Goal: Information Seeking & Learning: Learn about a topic

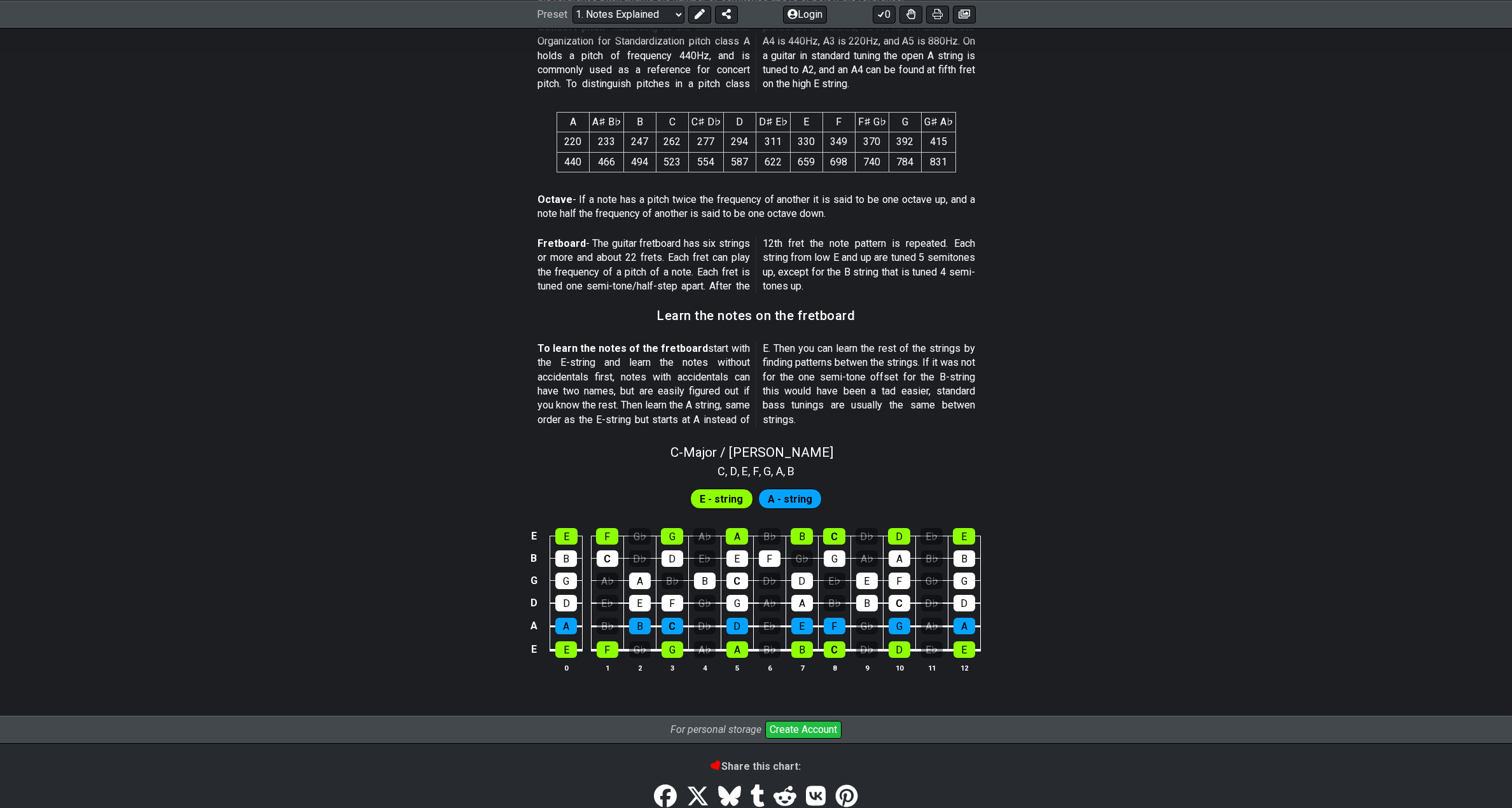
scroll to position [891, 0]
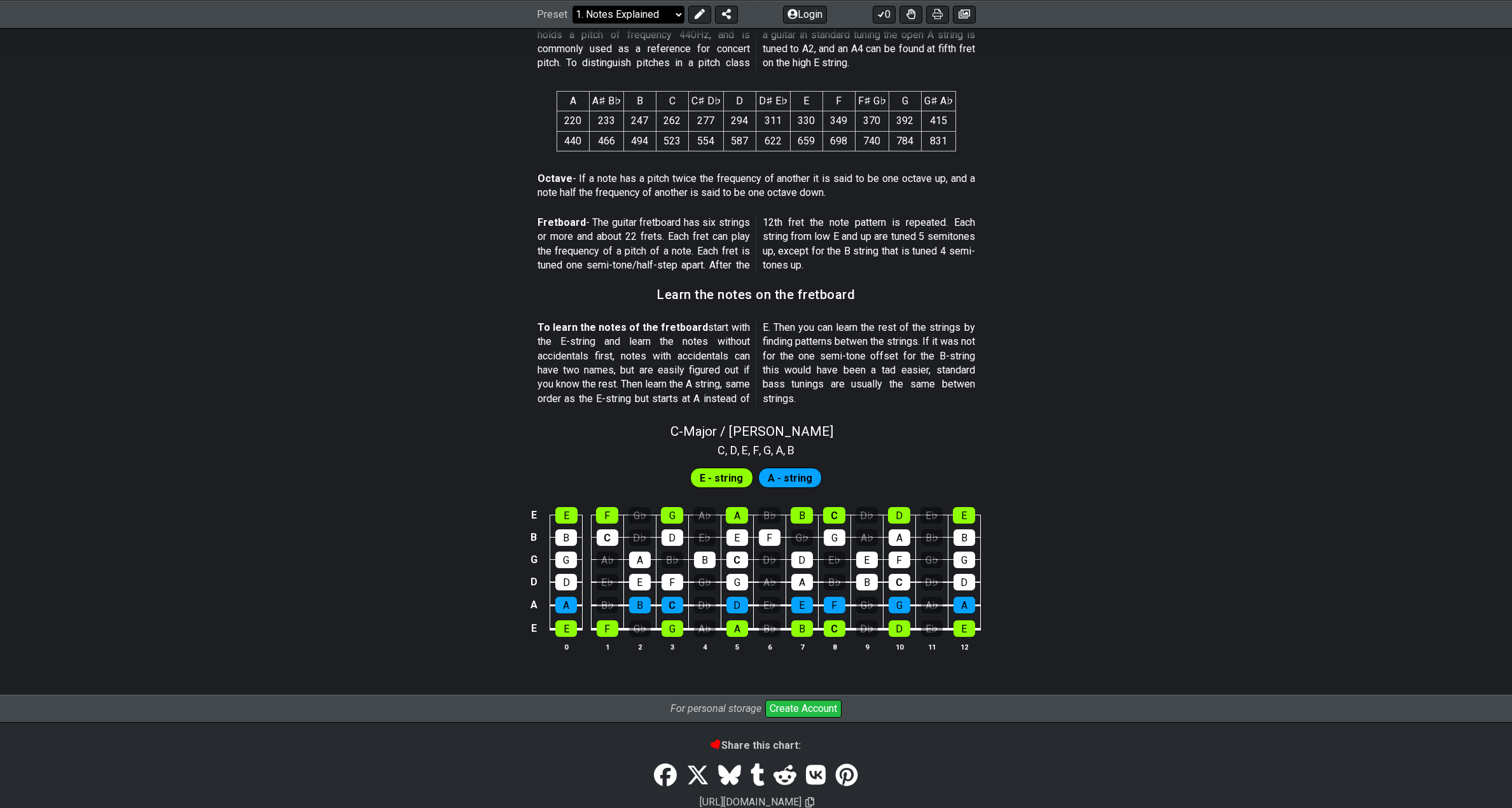
click at [614, 16] on select "Welcome to #fretflip! Initial Preset Custom Preset Minor Pentatonic Major Penta…" at bounding box center [628, 14] width 112 height 18
click at [572, 23] on select "Welcome to #fretflip! Initial Preset Custom Preset Minor Pentatonic Major Penta…" at bounding box center [628, 14] width 112 height 18
select select "/welcome"
select select "C"
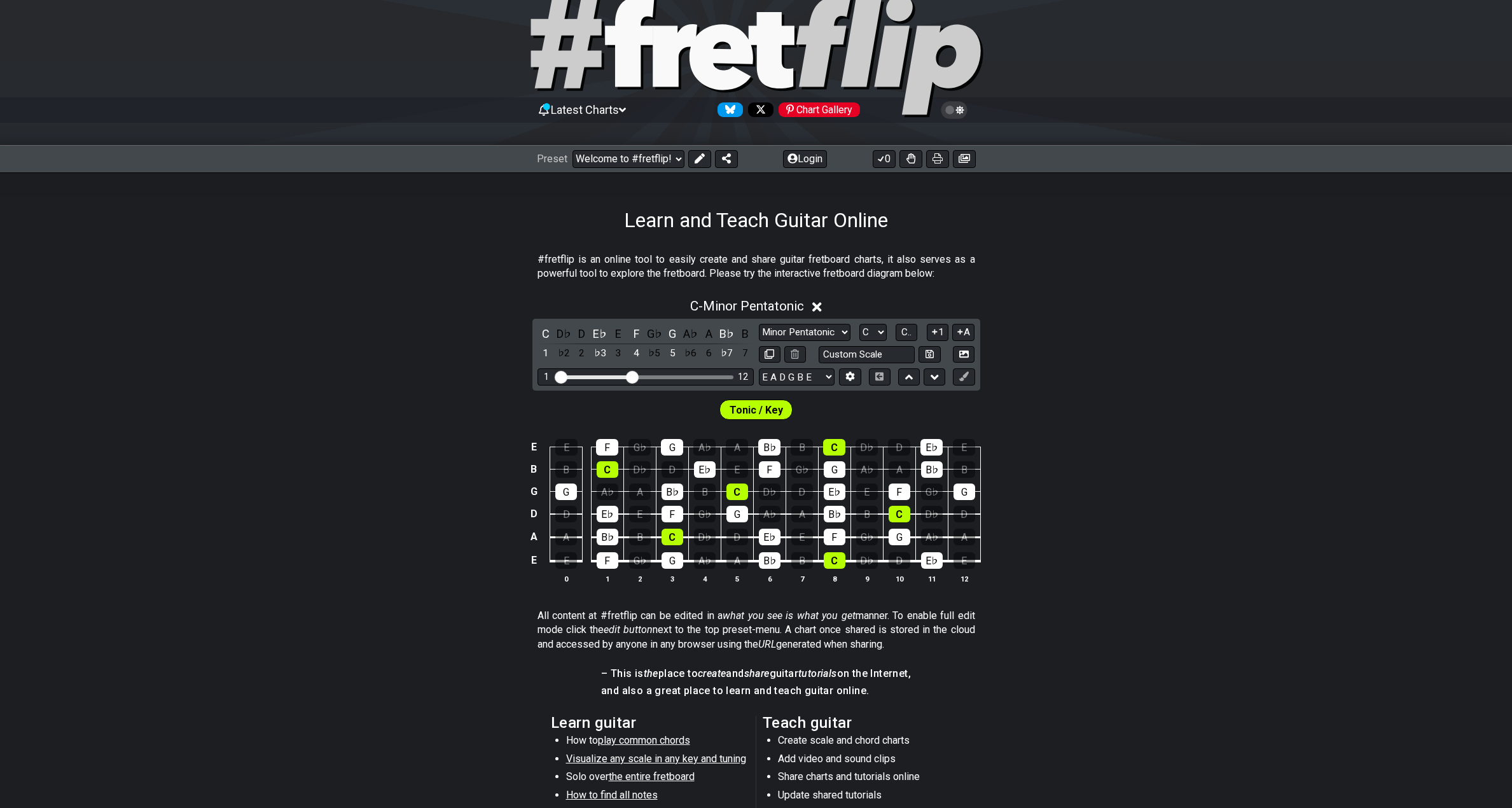
scroll to position [191, 0]
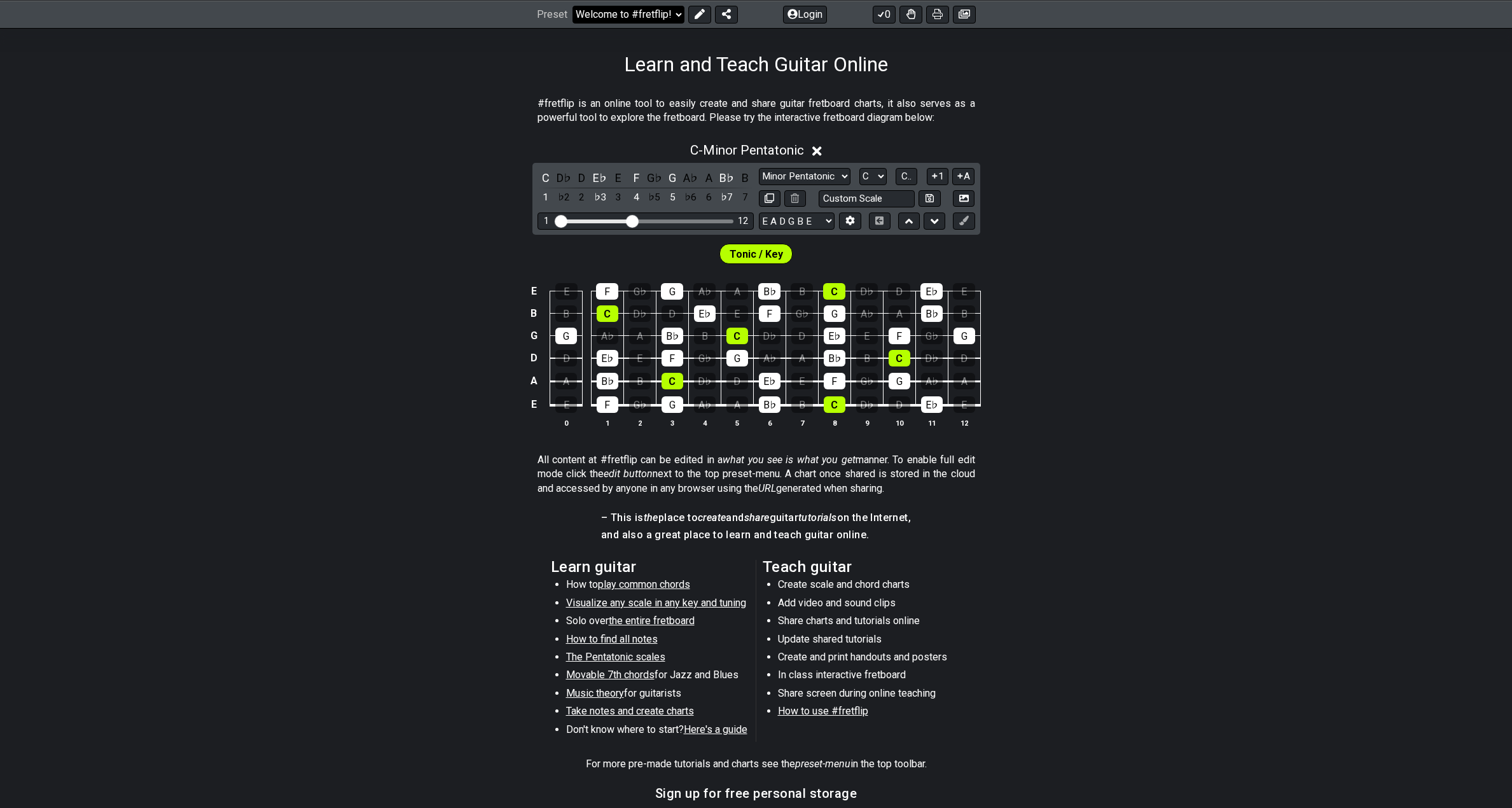
click at [638, 12] on select "Welcome to #fretflip! Initial Preset Custom Preset Minor Pentatonic Major Penta…" at bounding box center [628, 14] width 112 height 18
click at [572, 5] on select "Welcome to #fretflip! Initial Preset Custom Preset Minor Pentatonic Major Penta…" at bounding box center [628, 14] width 112 height 18
click at [659, 13] on select "Welcome to #fretflip! Initial Preset Custom Preset Minor Pentatonic Major Penta…" at bounding box center [628, 14] width 112 height 18
click at [572, 5] on select "Welcome to #fretflip! Initial Preset Custom Preset Minor Pentatonic Major Penta…" at bounding box center [628, 14] width 112 height 18
select select "/minor-pentatonic"
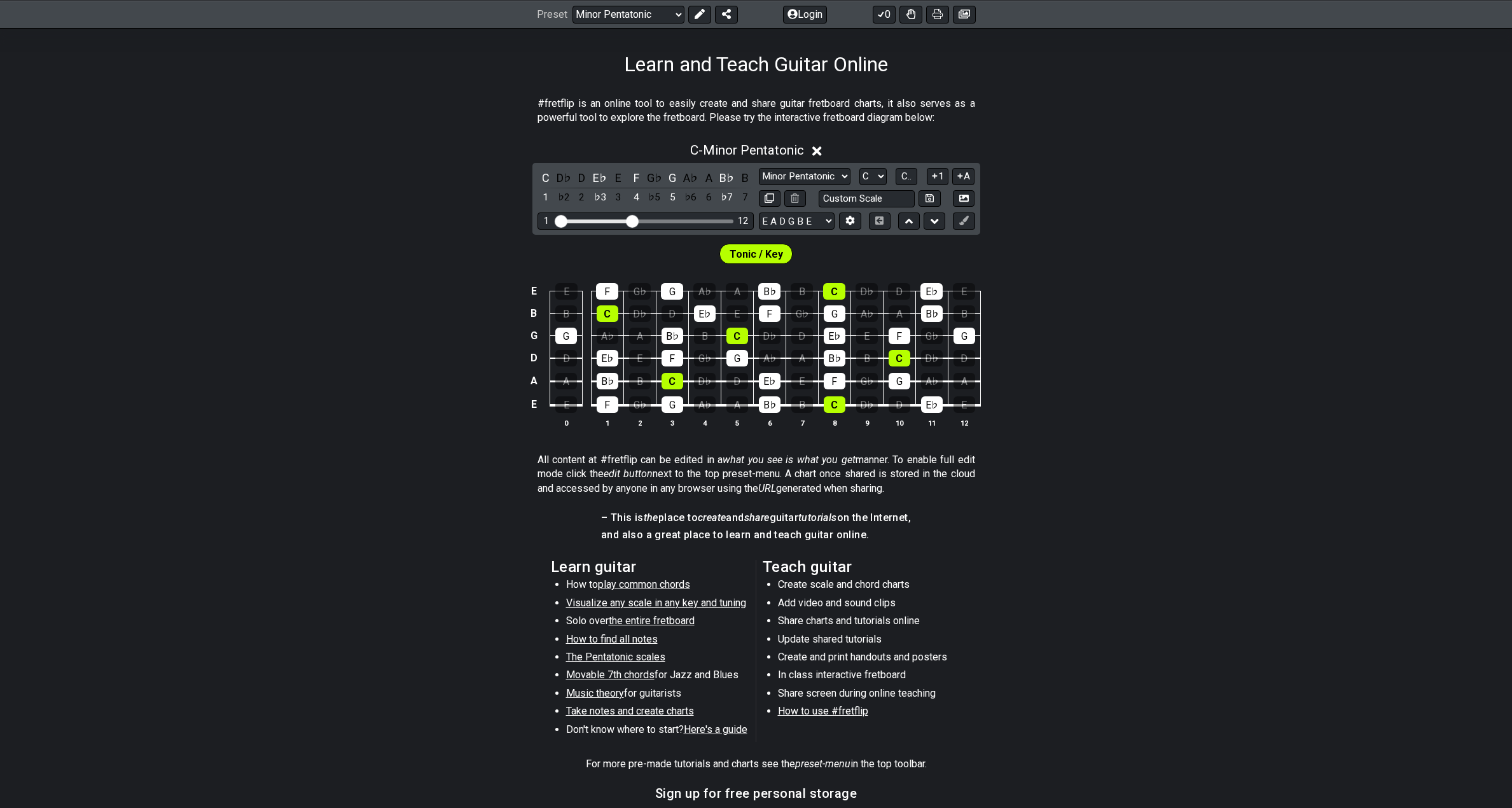
select select "C"
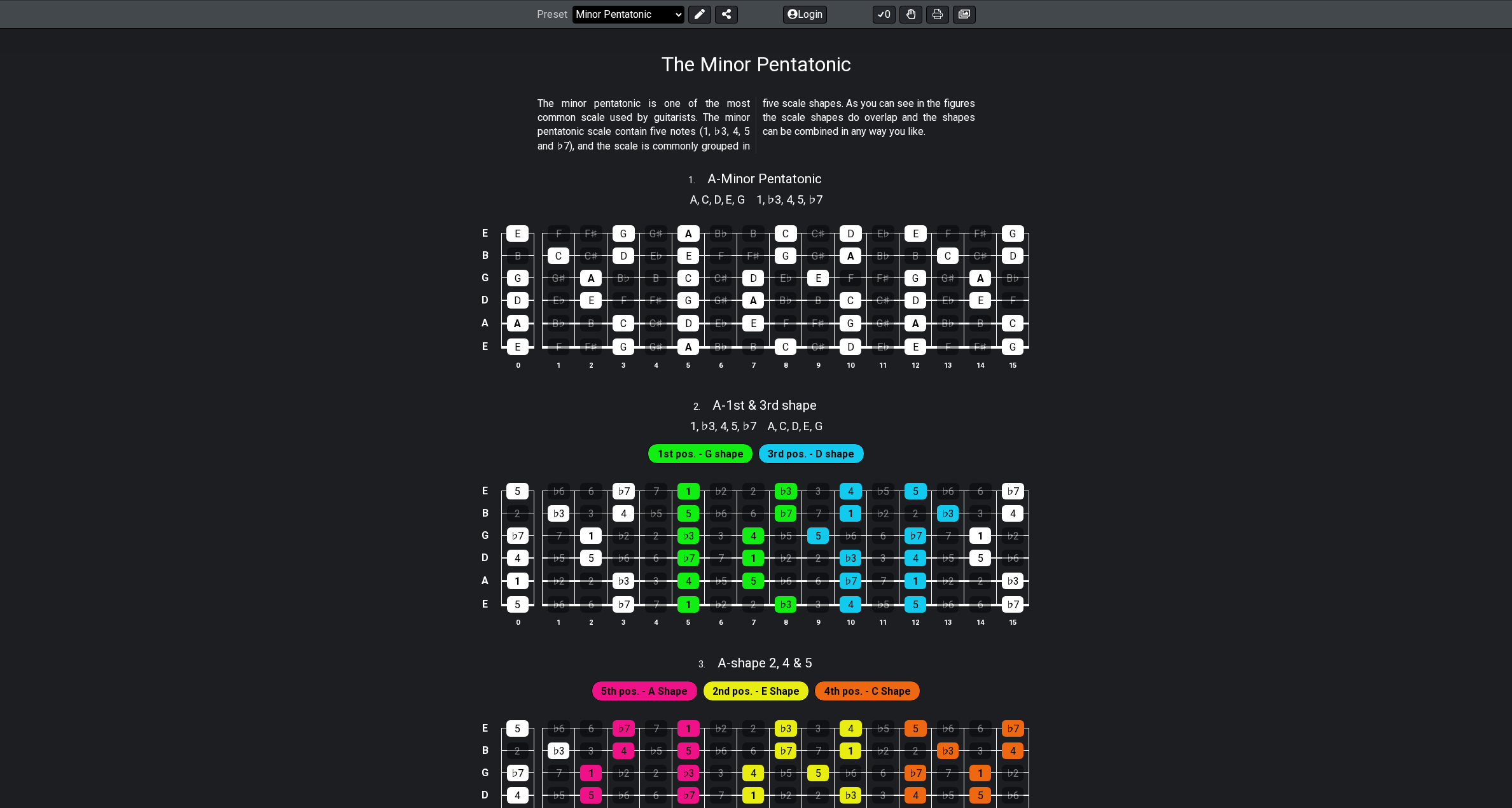
click at [631, 11] on select "Welcome to #fretflip! Initial Preset Custom Preset Minor Pentatonic Major Penta…" at bounding box center [628, 14] width 112 height 18
click at [438, 94] on section "The minor pentatonic is one of the most common scale used by guitarists. The mi…" at bounding box center [756, 128] width 1512 height 73
click at [623, 8] on select "Welcome to #fretflip! Initial Preset Custom Preset Minor Pentatonic Major Penta…" at bounding box center [628, 14] width 112 height 18
click at [572, 5] on select "Welcome to #fretflip! Initial Preset Custom Preset Minor Pentatonic Major Penta…" at bounding box center [628, 14] width 112 height 18
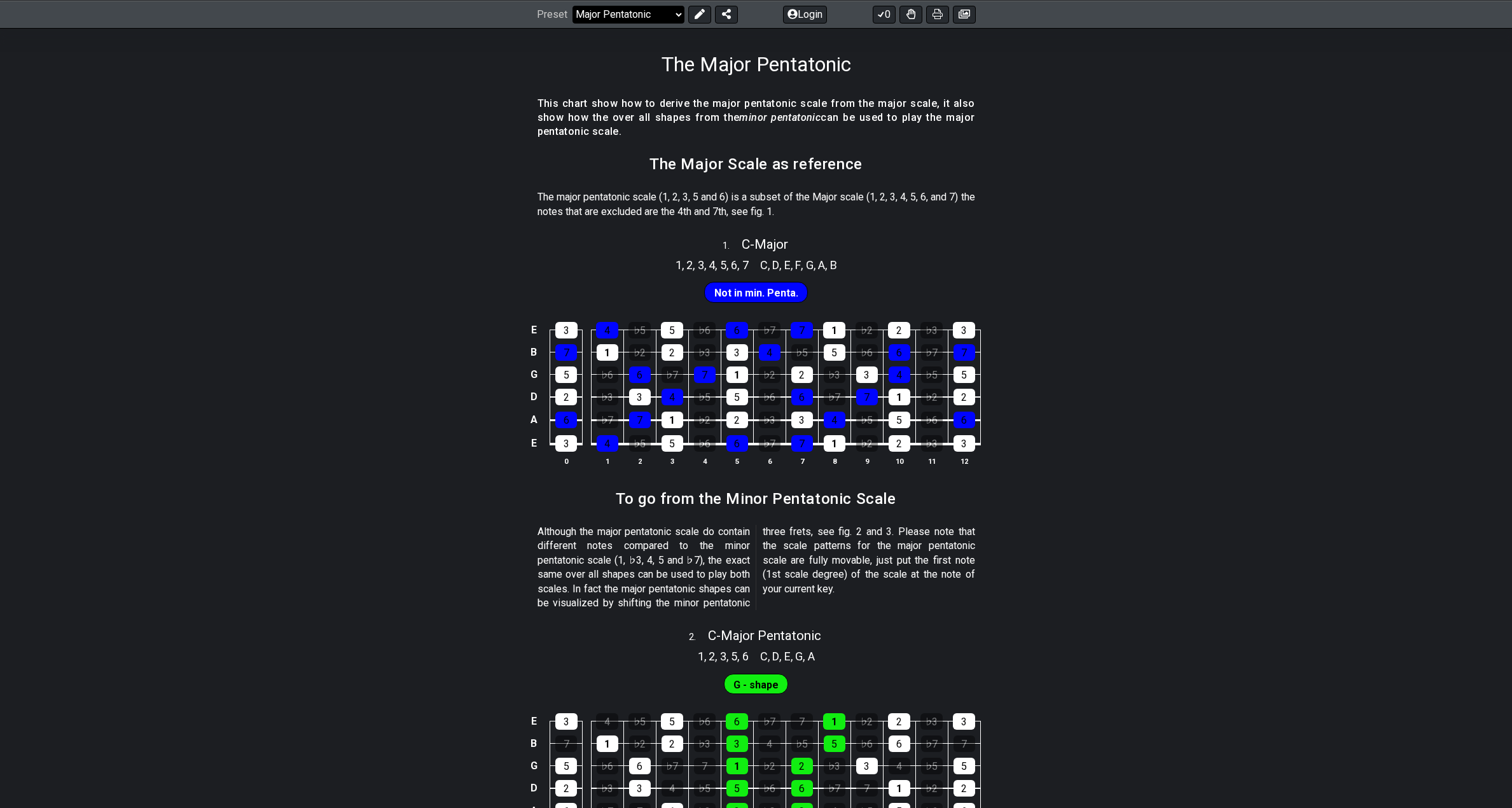
click at [639, 17] on select "Welcome to #fretflip! Initial Preset Custom Preset Minor Pentatonic Major Penta…" at bounding box center [628, 14] width 112 height 18
click at [572, 5] on select "Welcome to #fretflip! Initial Preset Custom Preset Minor Pentatonic Major Penta…" at bounding box center [628, 14] width 112 height 18
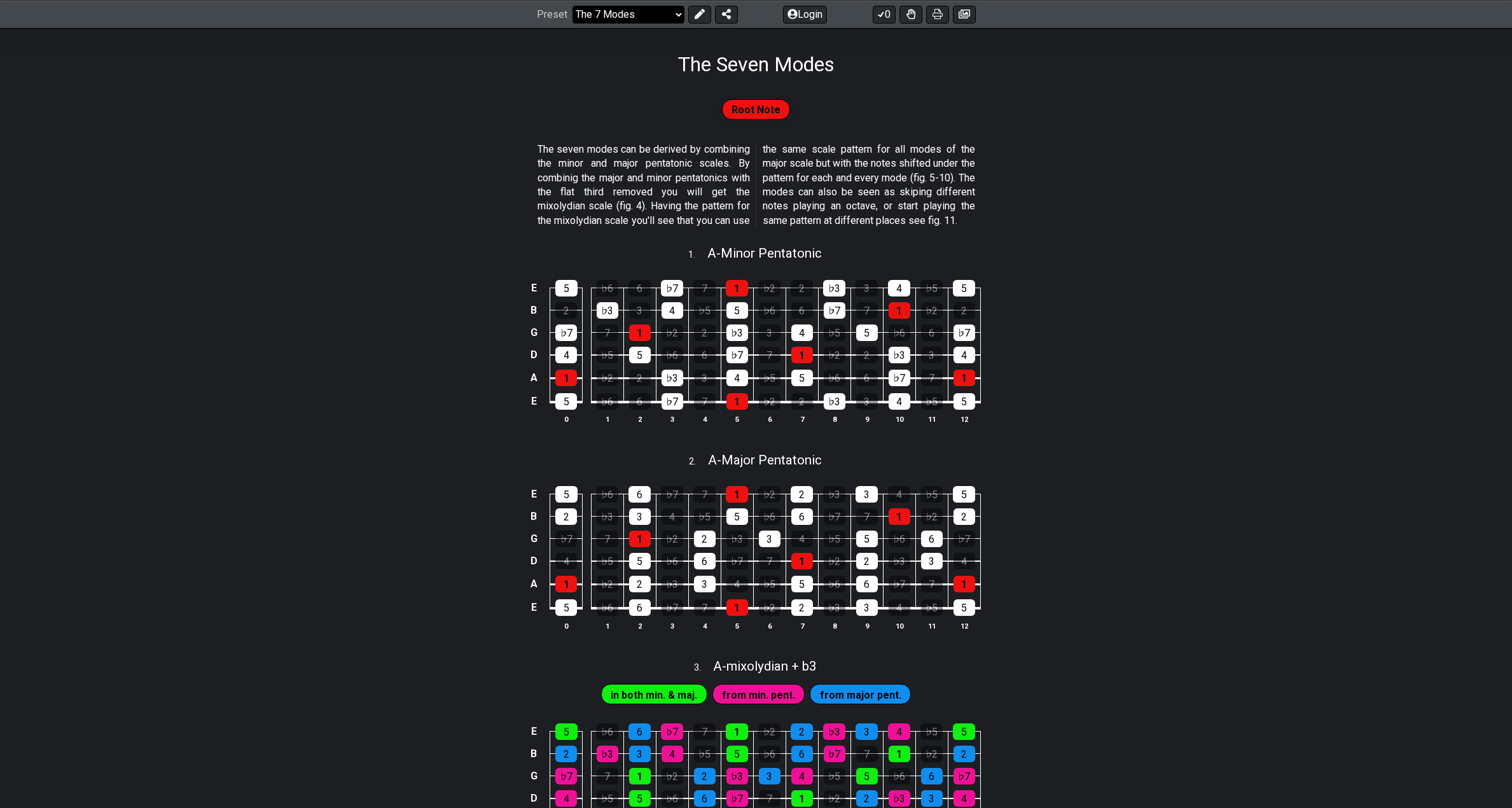
click at [621, 14] on select "Welcome to #fretflip! Initial Preset Custom Preset Minor Pentatonic Major Penta…" at bounding box center [628, 14] width 112 height 18
click at [572, 5] on select "Welcome to #fretflip! Initial Preset Custom Preset Minor Pentatonic Major Penta…" at bounding box center [628, 14] width 112 height 18
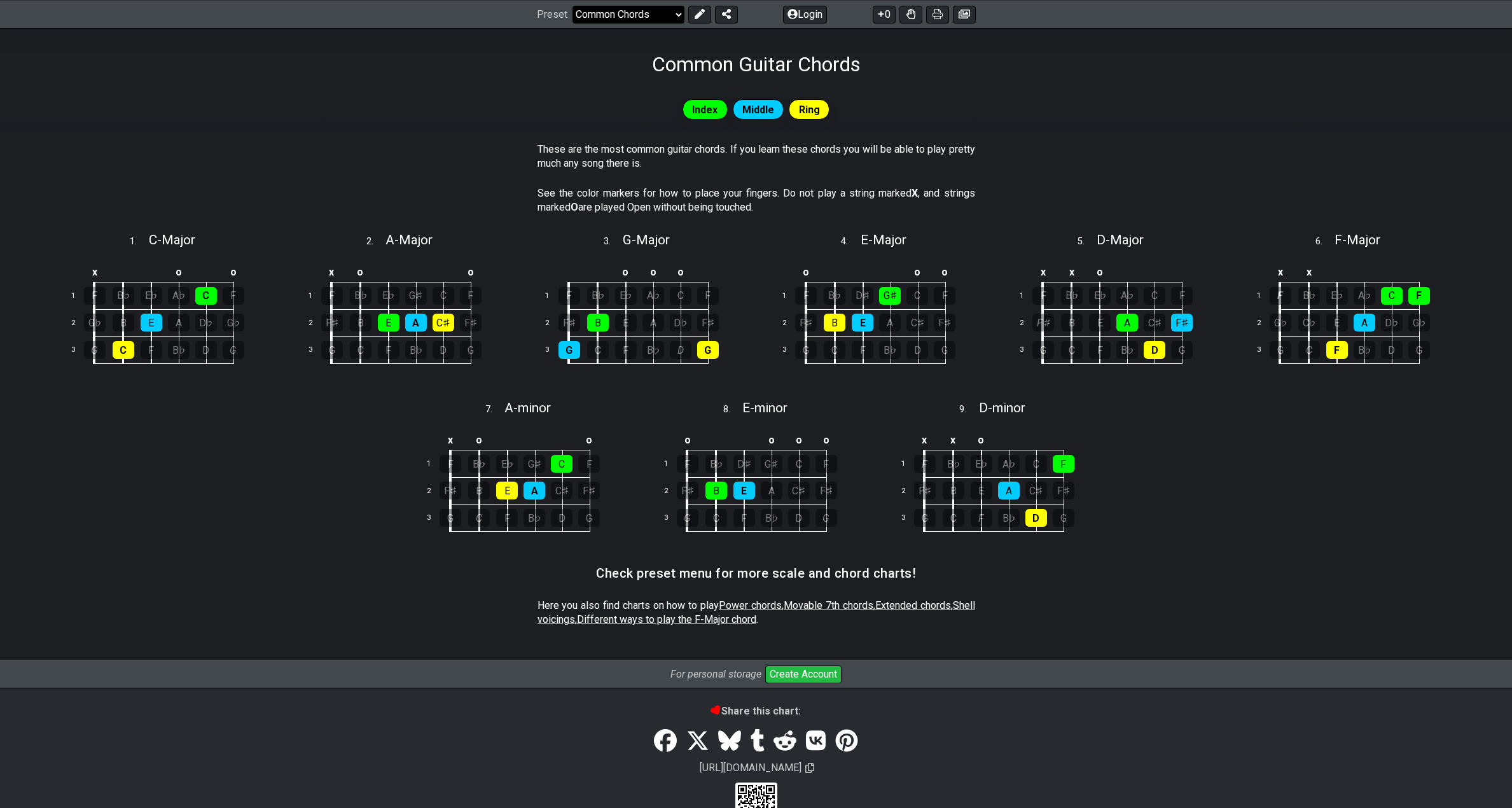
click at [637, 15] on select "Welcome to #fretflip! Initial Preset Custom Preset Minor Pentatonic Major Penta…" at bounding box center [628, 14] width 112 height 18
click at [507, 126] on div "Index Middle Ring" at bounding box center [756, 115] width 1512 height 46
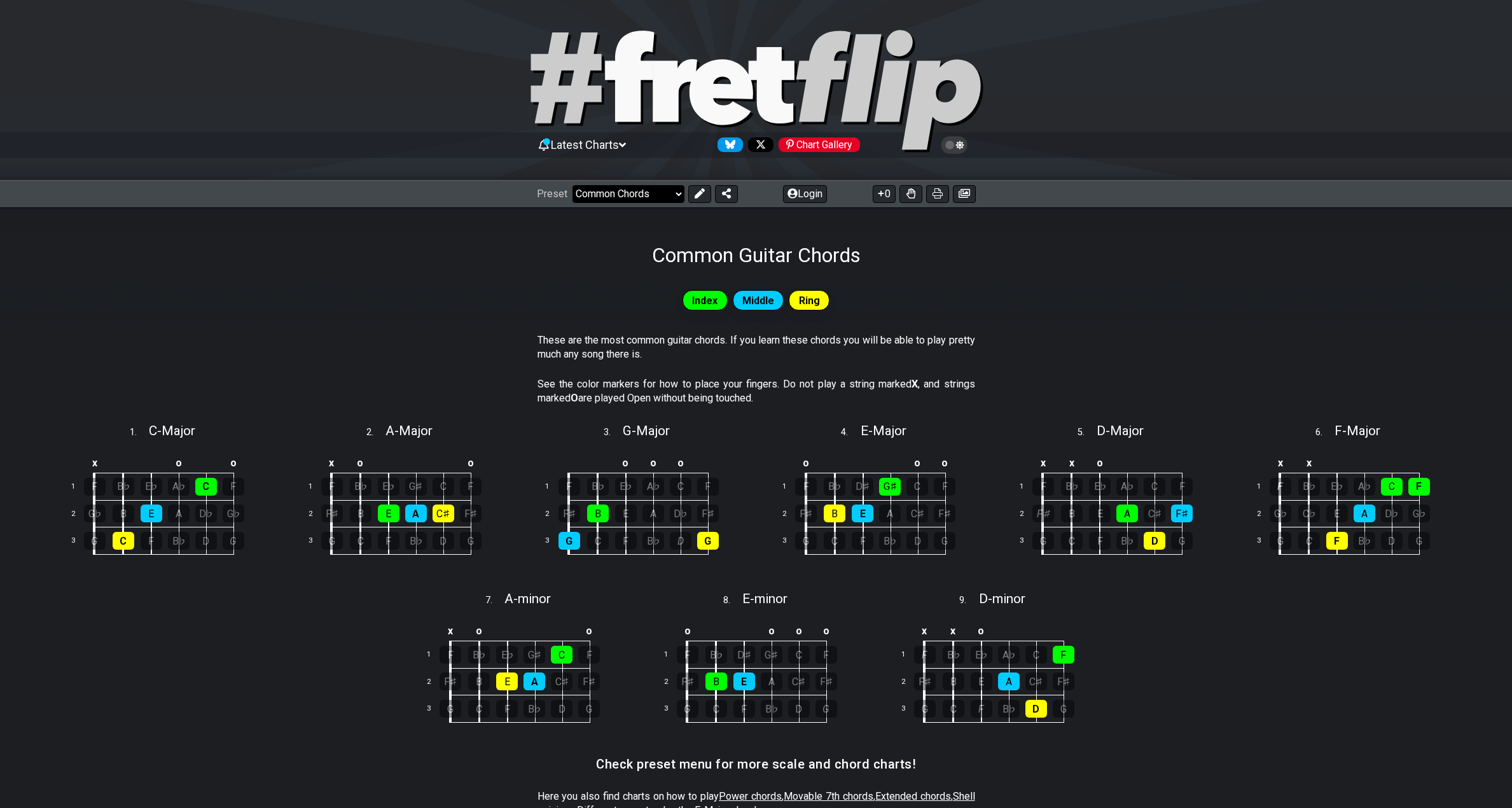
click at [612, 193] on select "Welcome to #fretflip! Initial Preset Custom Preset Minor Pentatonic Major Penta…" at bounding box center [628, 194] width 112 height 18
click at [572, 185] on select "Welcome to #fretflip! Initial Preset Custom Preset Minor Pentatonic Major Penta…" at bounding box center [628, 194] width 112 height 18
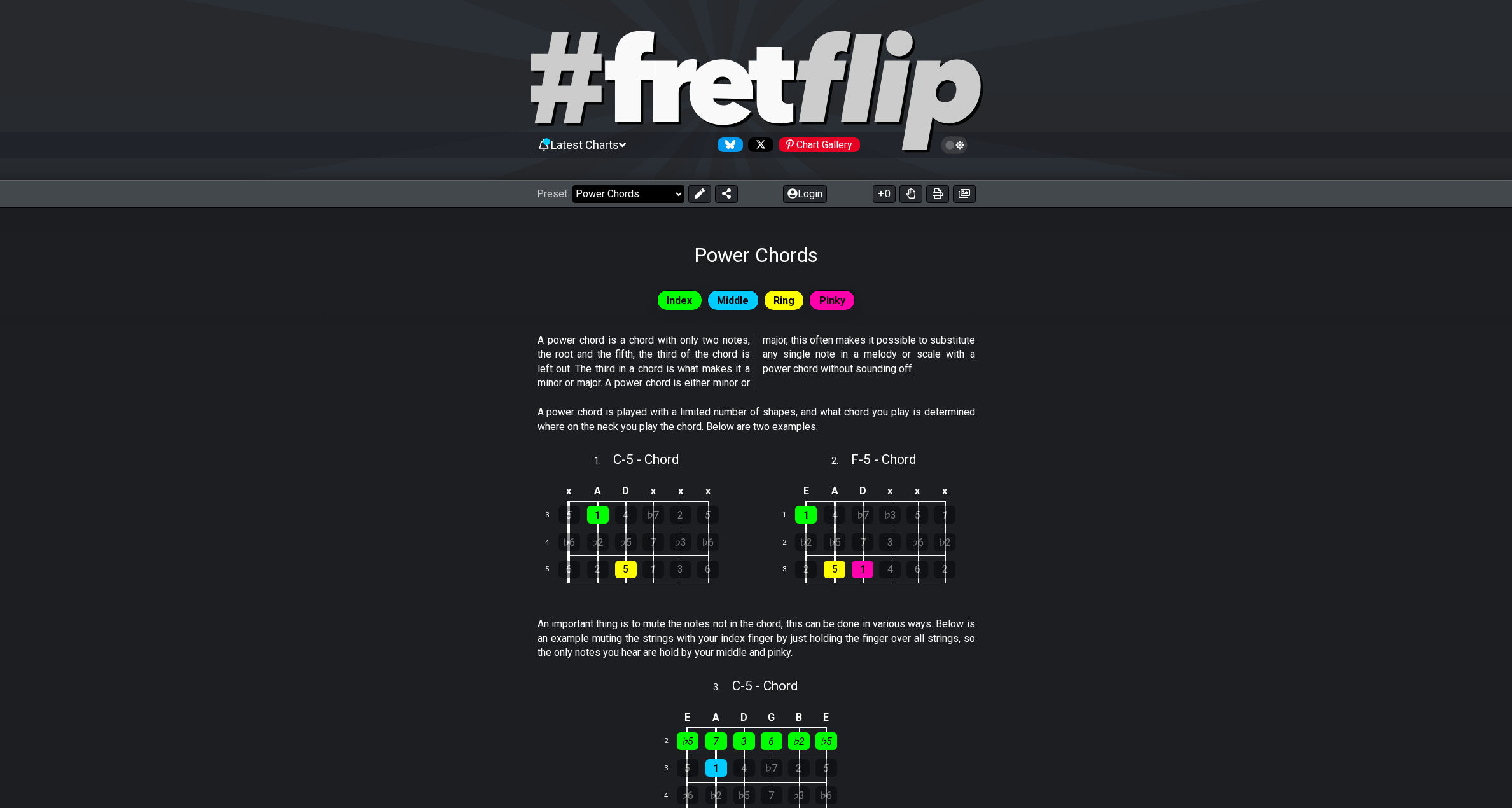
click at [660, 186] on select "Welcome to #fretflip! Initial Preset Custom Preset Minor Pentatonic Major Penta…" at bounding box center [628, 194] width 112 height 18
click at [463, 443] on section "A power chord is played with a limited number of shapes, and what chord you pla…" at bounding box center [756, 422] width 1512 height 44
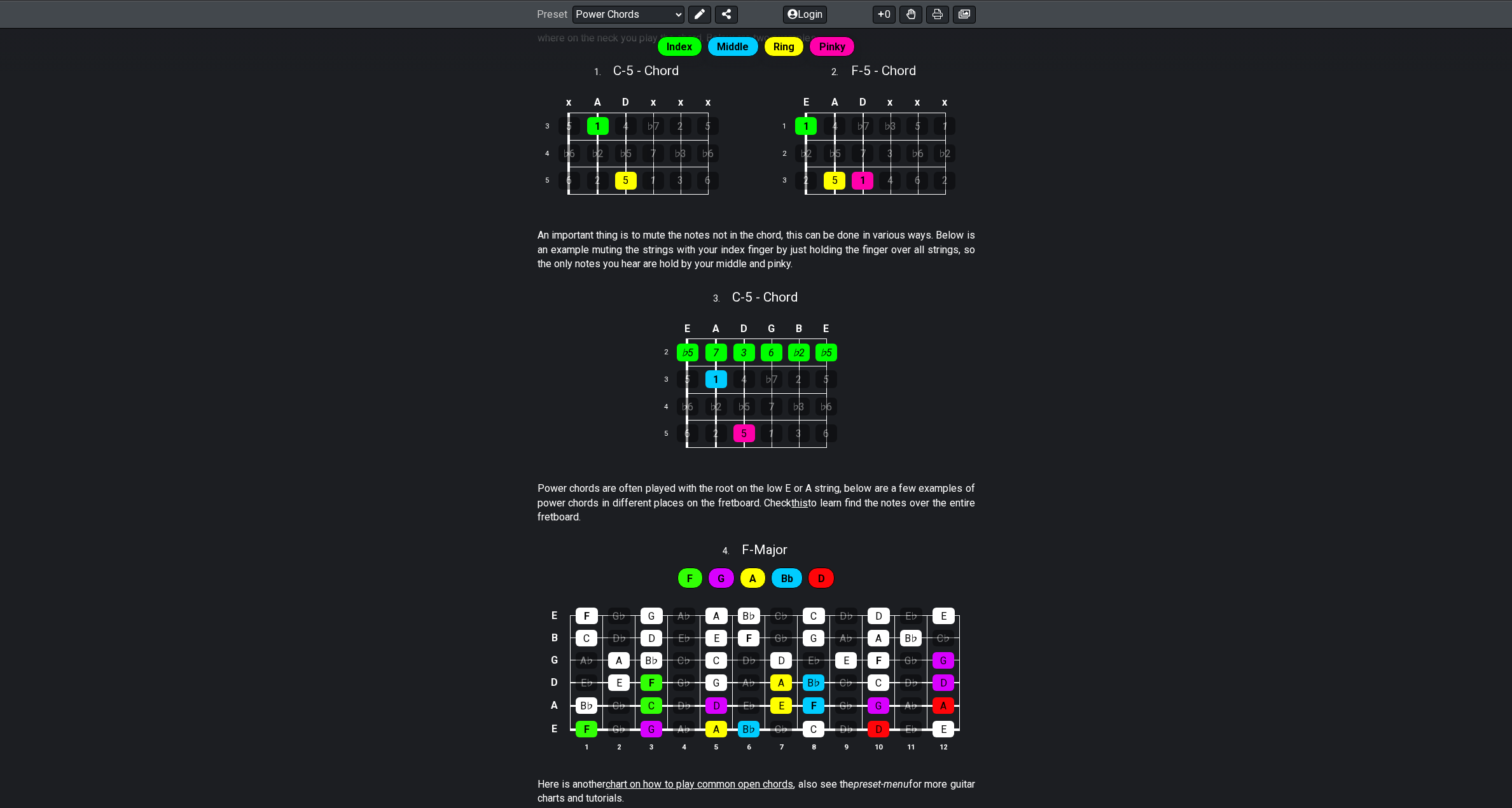
scroll to position [127, 0]
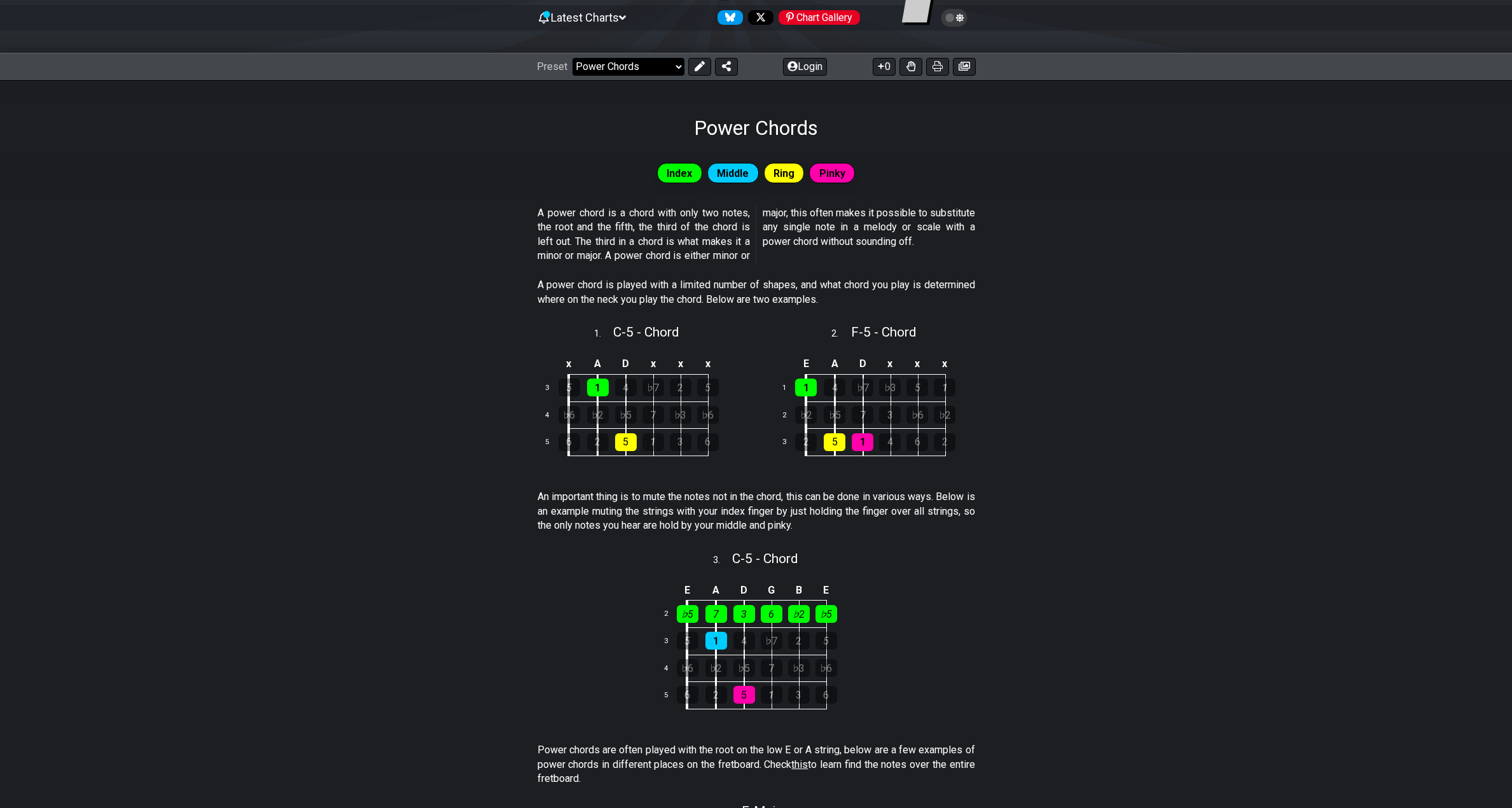
click at [625, 59] on select "Welcome to #fretflip! Initial Preset Custom Preset Minor Pentatonic Major Penta…" at bounding box center [628, 66] width 112 height 18
click at [572, 58] on select "Welcome to #fretflip! Initial Preset Custom Preset Minor Pentatonic Major Penta…" at bounding box center [628, 66] width 112 height 18
select select "/musical-notes-explained"
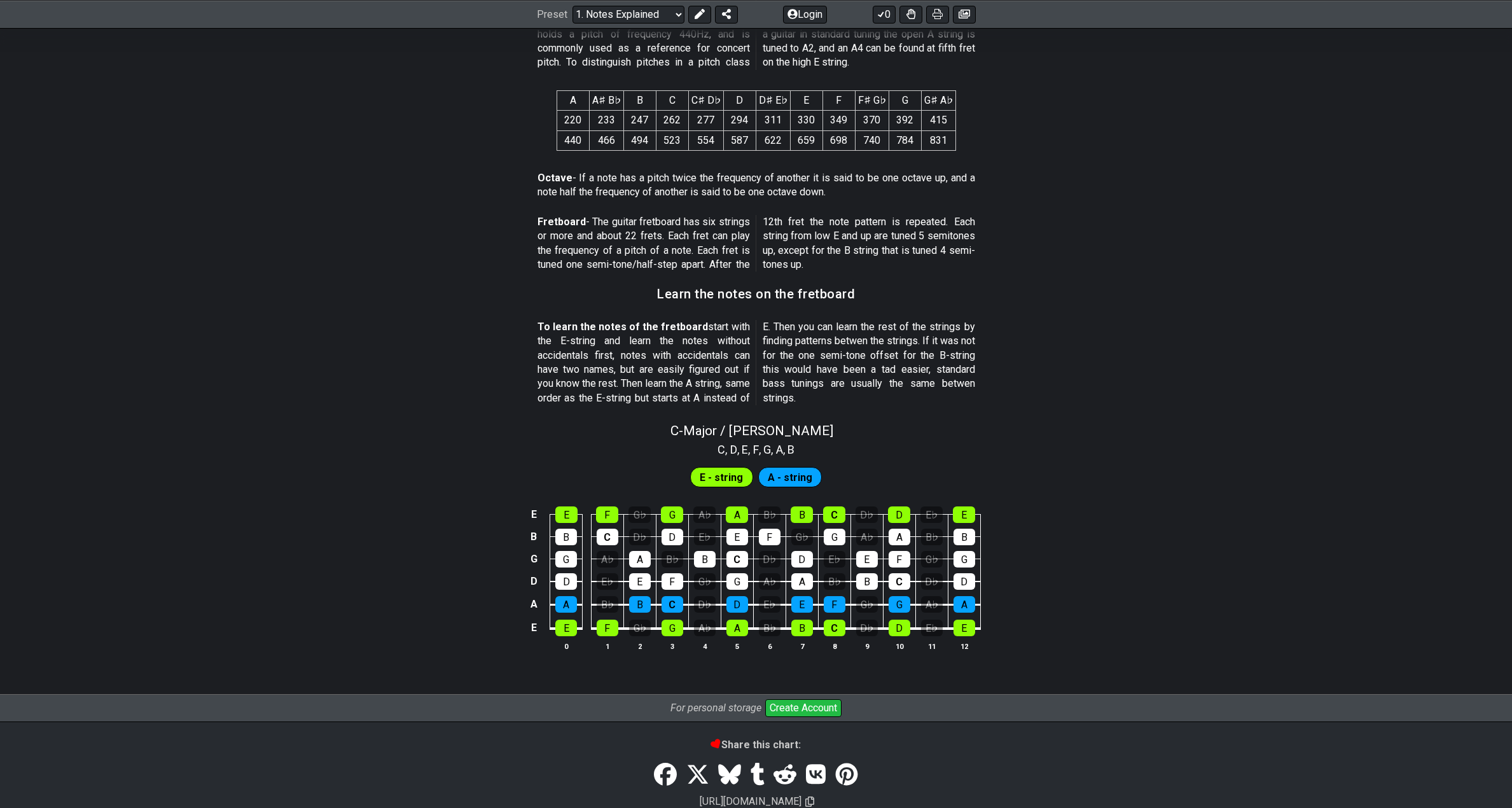
scroll to position [899, 0]
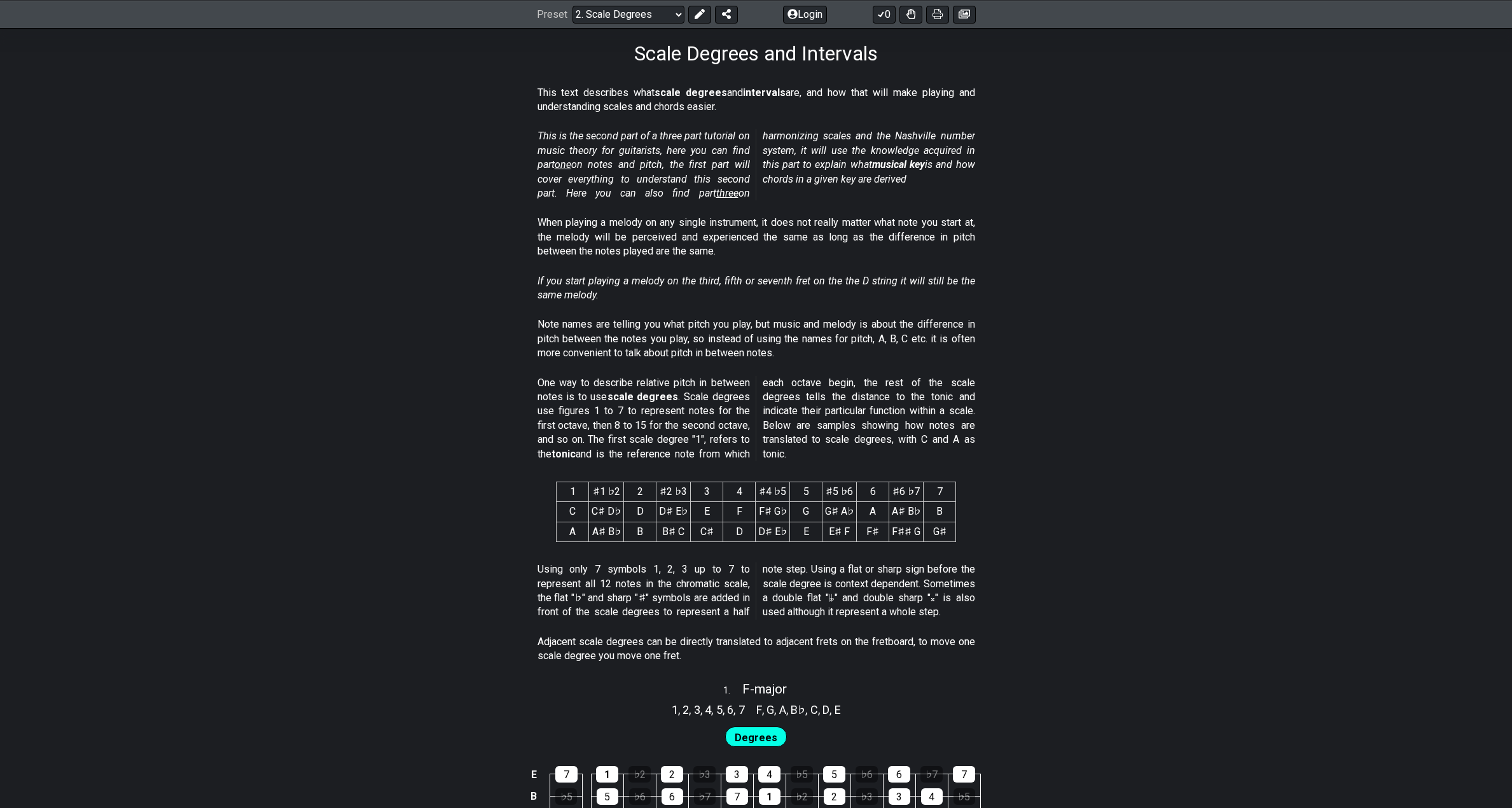
scroll to position [191, 0]
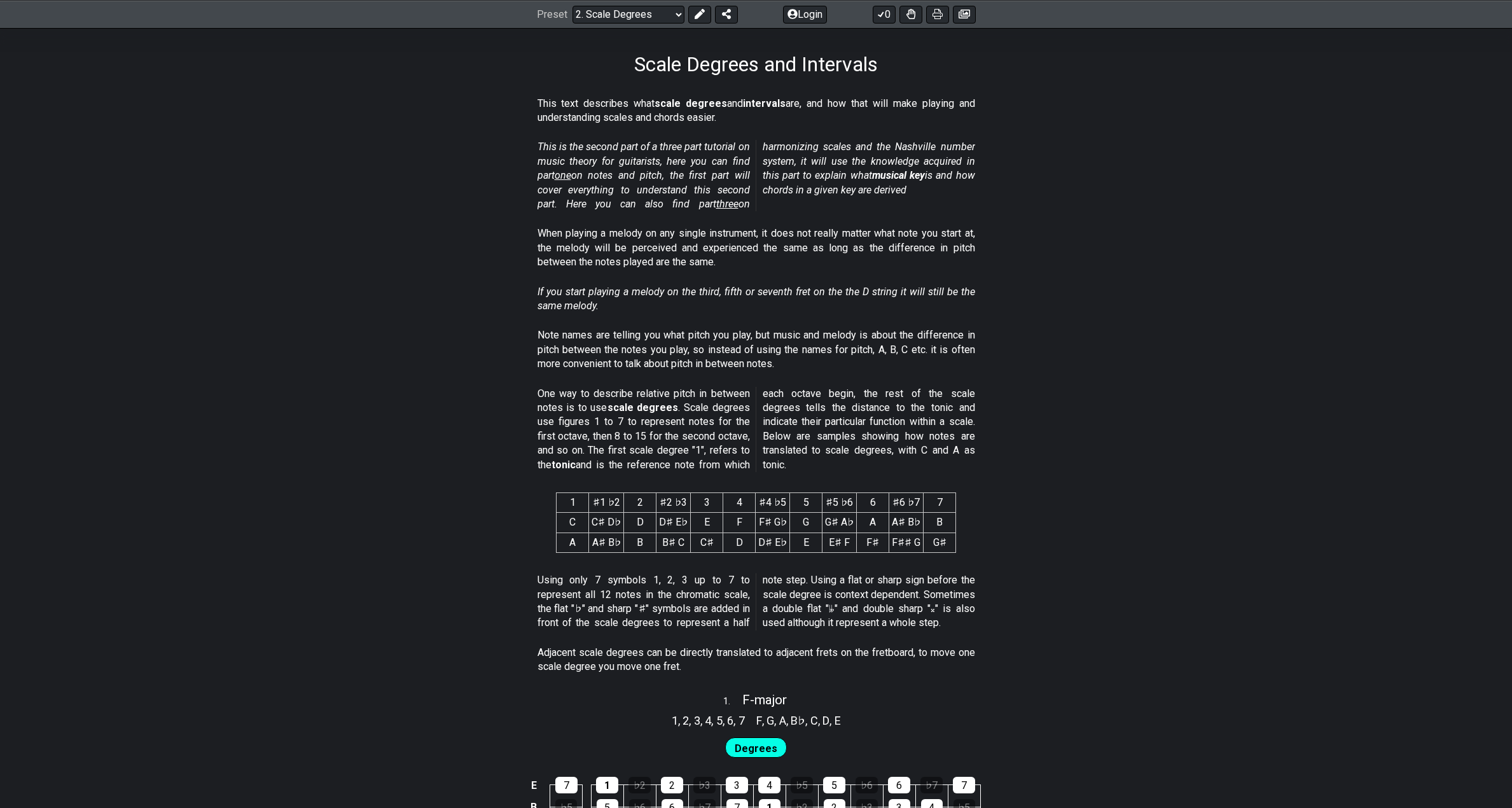
click at [240, 422] on section "One way to describe relative pitch in between notes is to use scale degrees . S…" at bounding box center [756, 432] width 1512 height 100
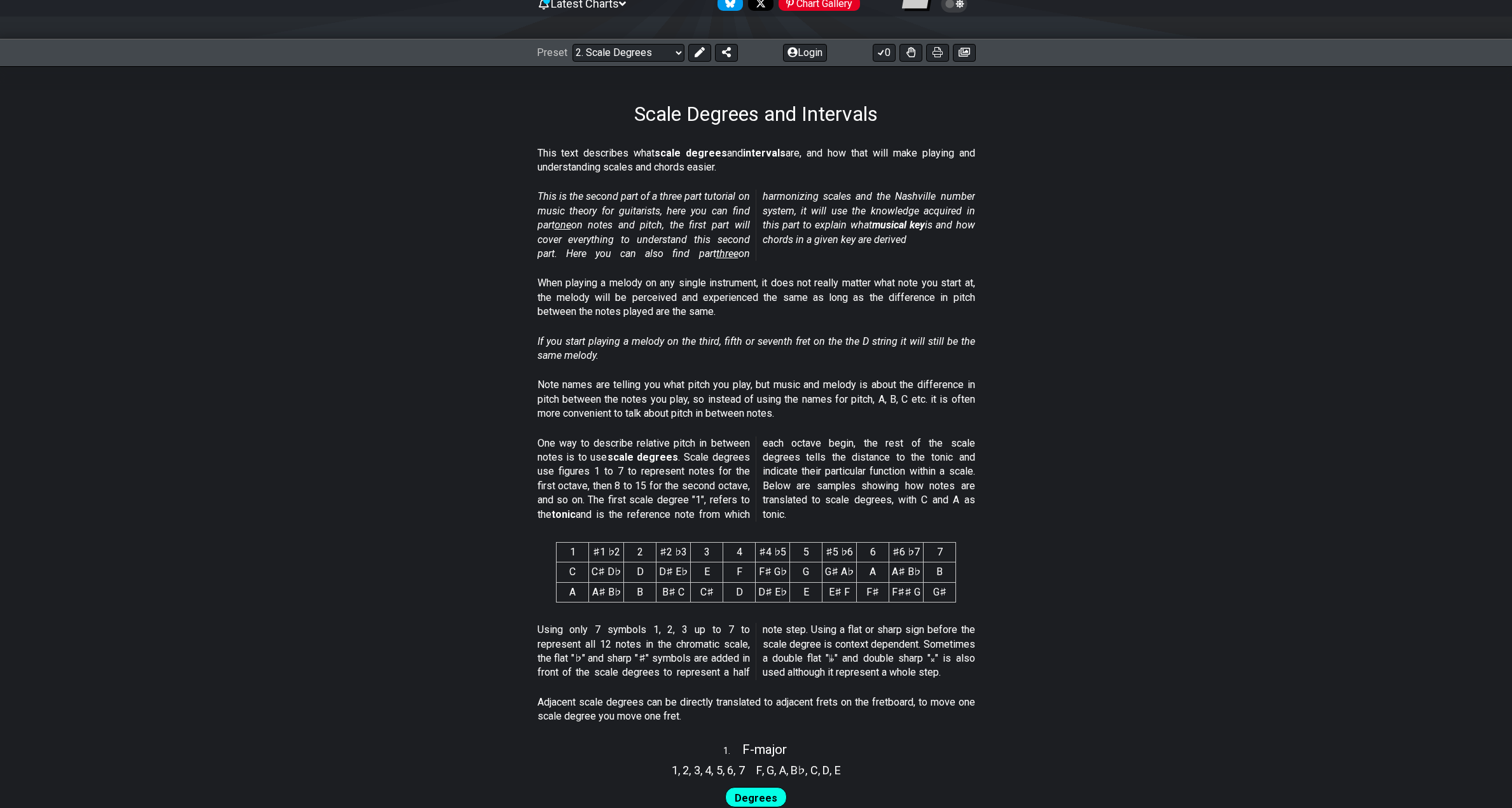
scroll to position [191, 0]
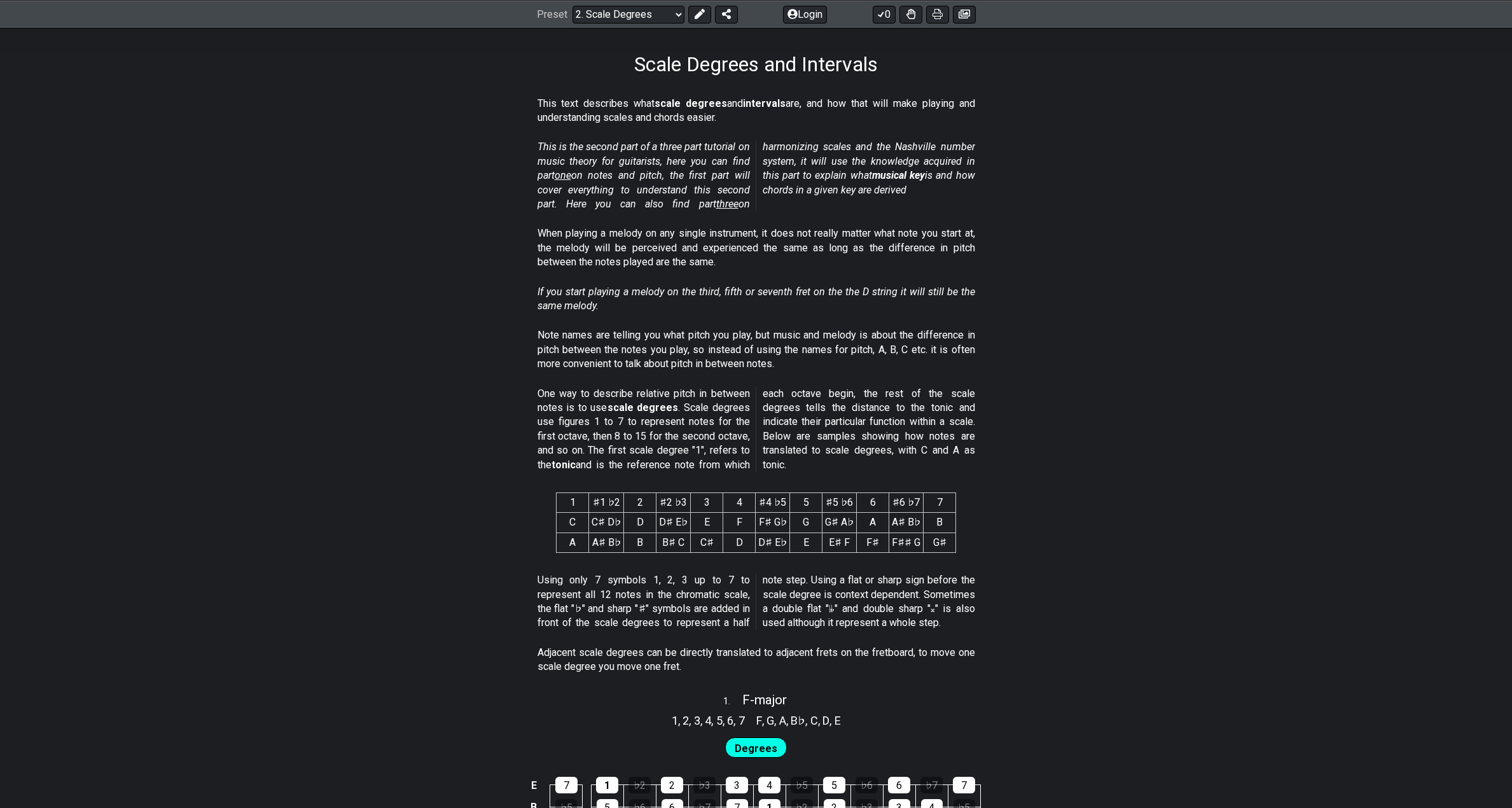
click at [999, 191] on section "This is the second part of a three part tutorial on music theory for guitarists…" at bounding box center [756, 178] width 1512 height 86
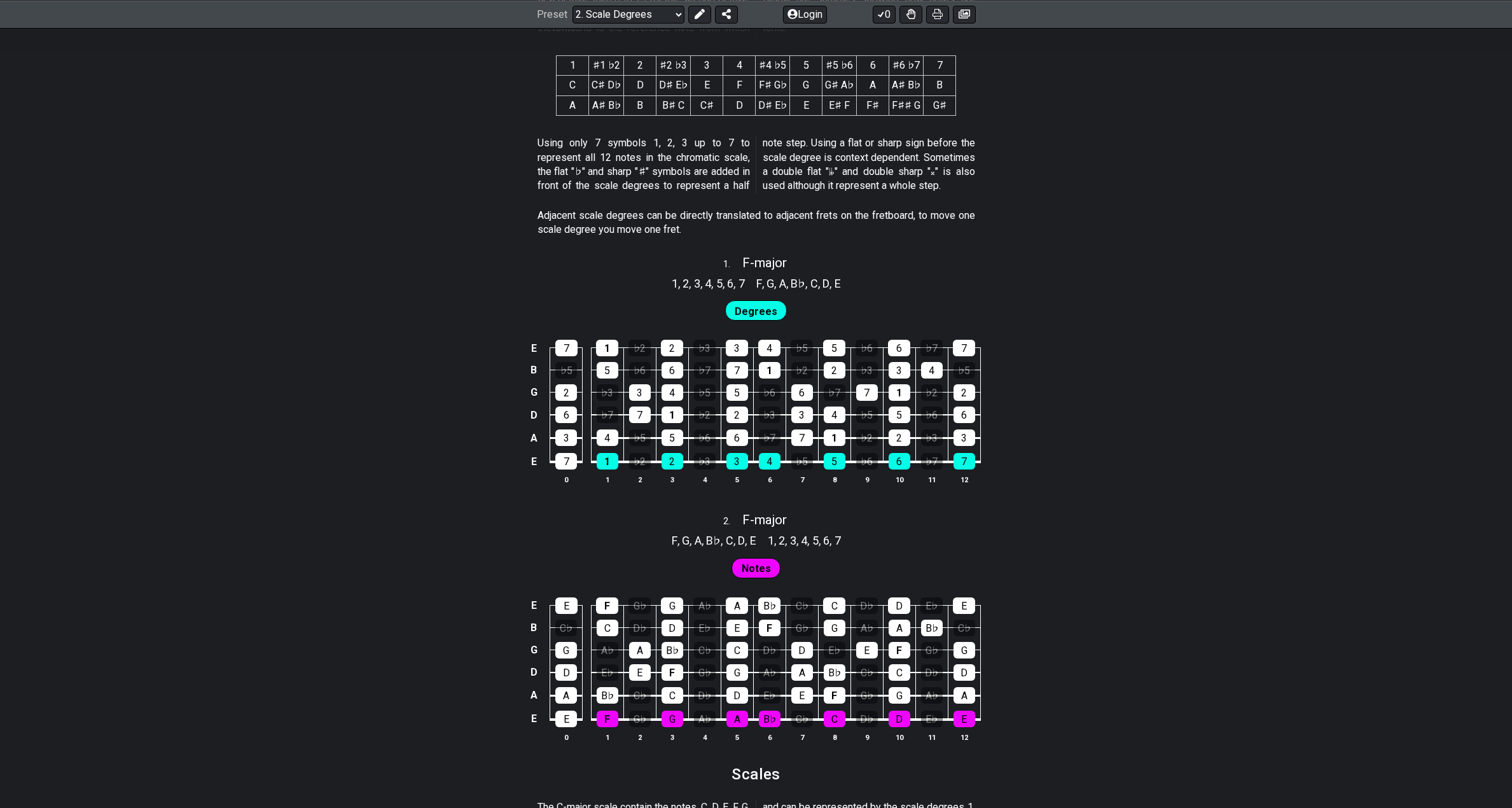
scroll to position [636, 0]
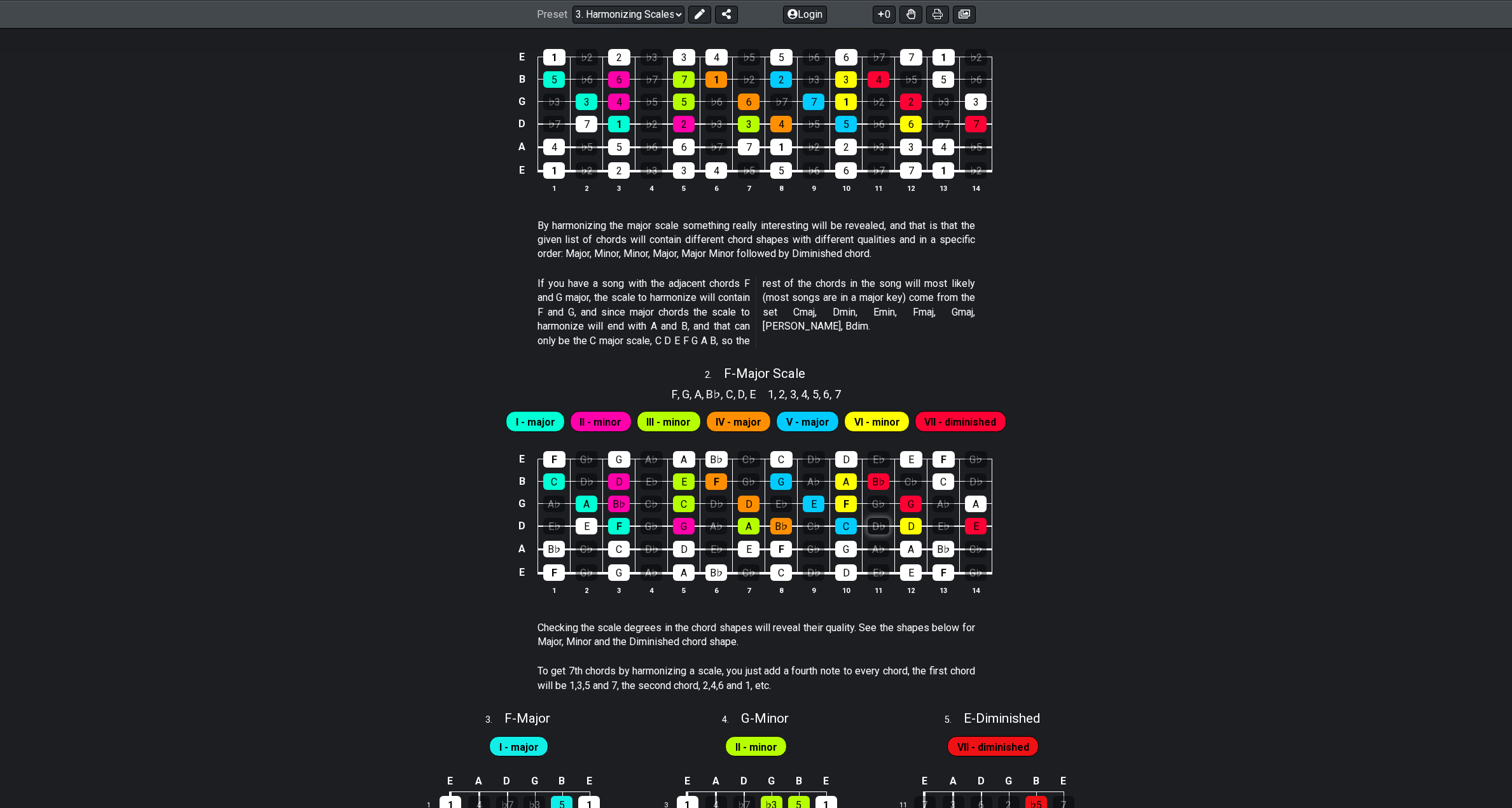
scroll to position [827, 0]
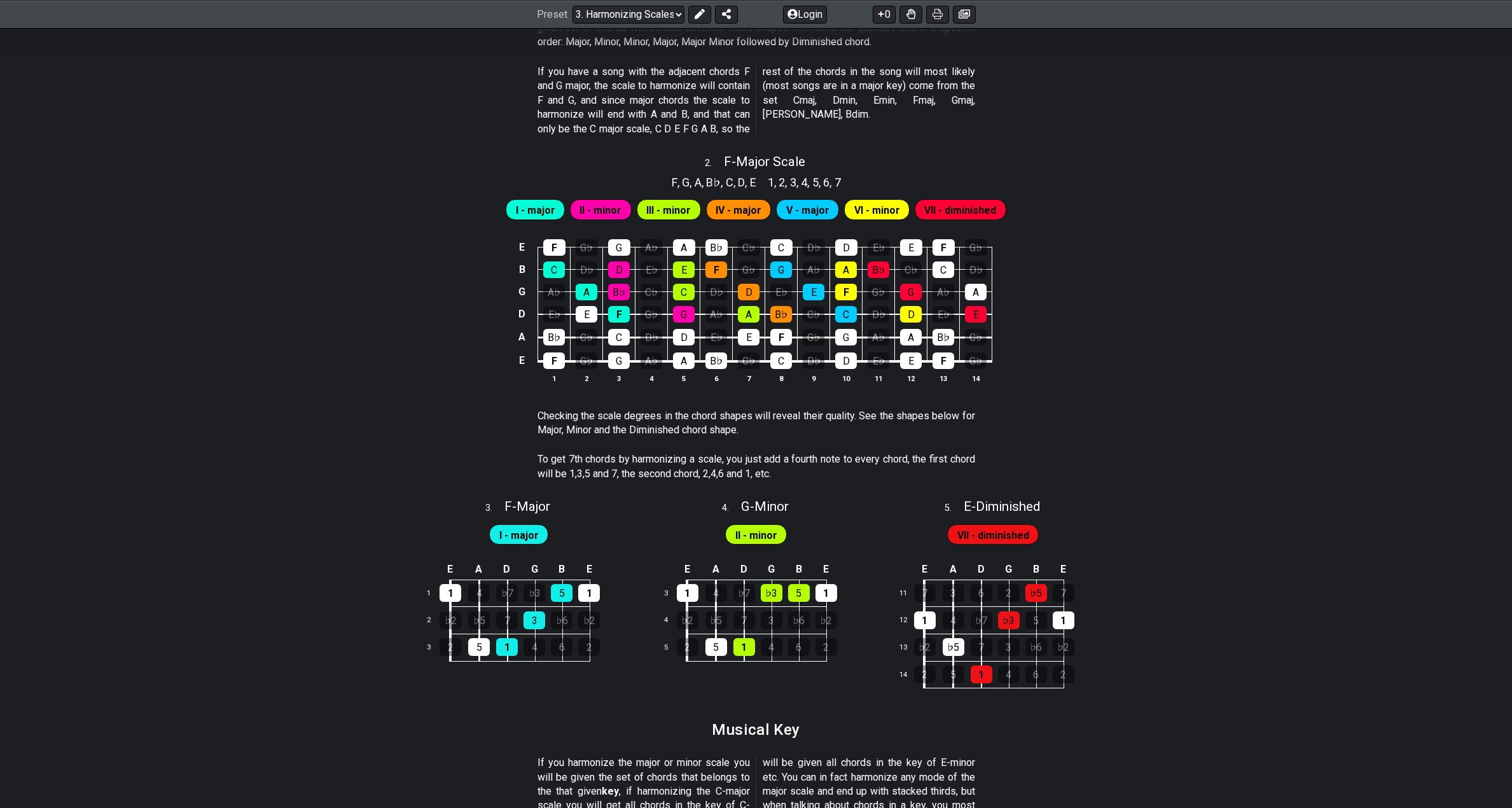
click at [599, 205] on span "II - minor" at bounding box center [600, 210] width 42 height 18
click at [555, 272] on div "C" at bounding box center [554, 269] width 22 height 16
click at [580, 293] on div "A" at bounding box center [586, 291] width 22 height 16
click at [553, 261] on div "C" at bounding box center [554, 269] width 22 height 16
click at [566, 282] on td "A♭" at bounding box center [555, 280] width 33 height 22
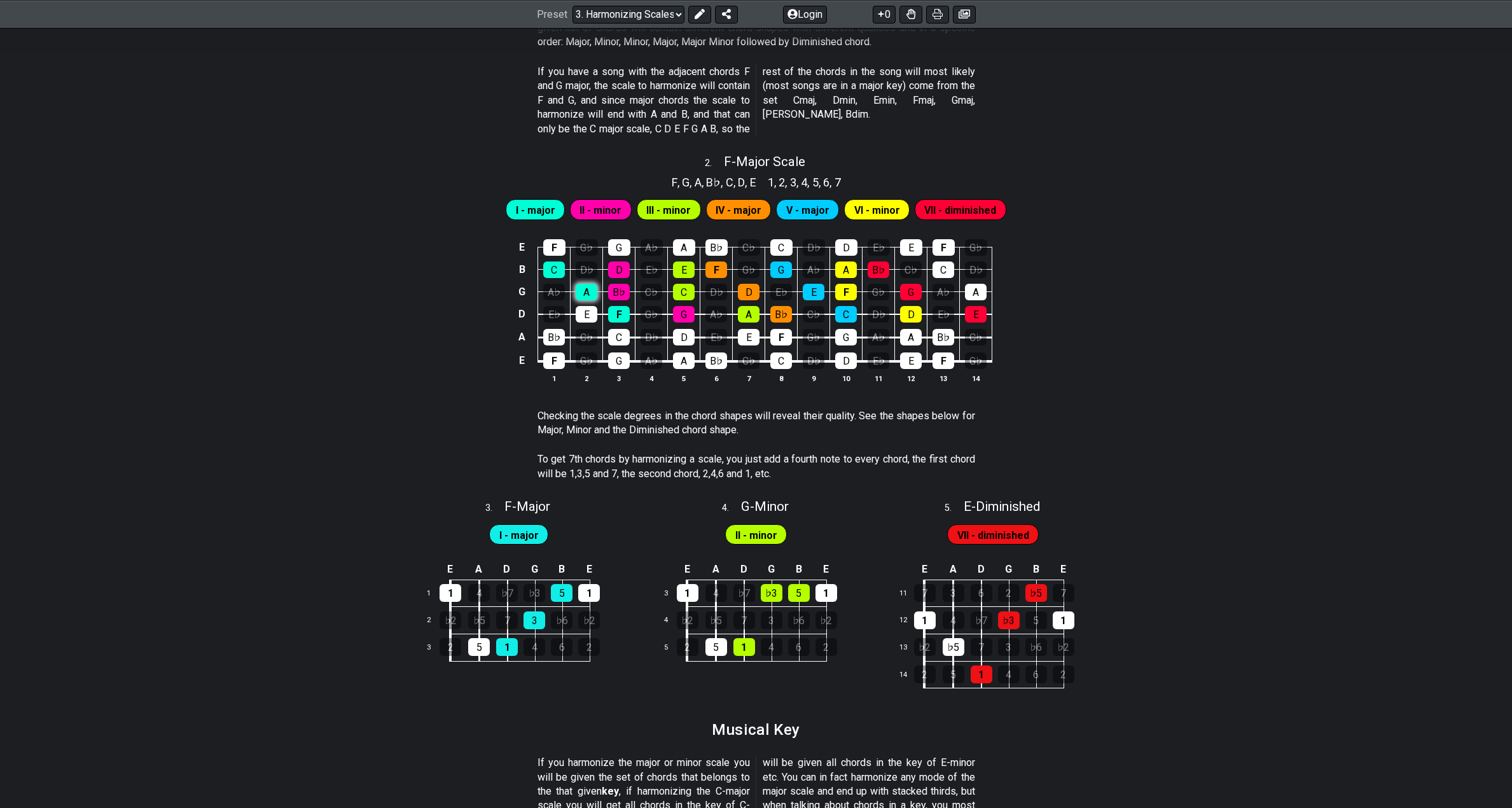
click at [582, 292] on div "A" at bounding box center [586, 291] width 22 height 16
click at [551, 268] on div "C" at bounding box center [554, 269] width 22 height 16
click at [555, 269] on div "C" at bounding box center [554, 269] width 22 height 16
click at [549, 269] on div "C" at bounding box center [554, 269] width 22 height 16
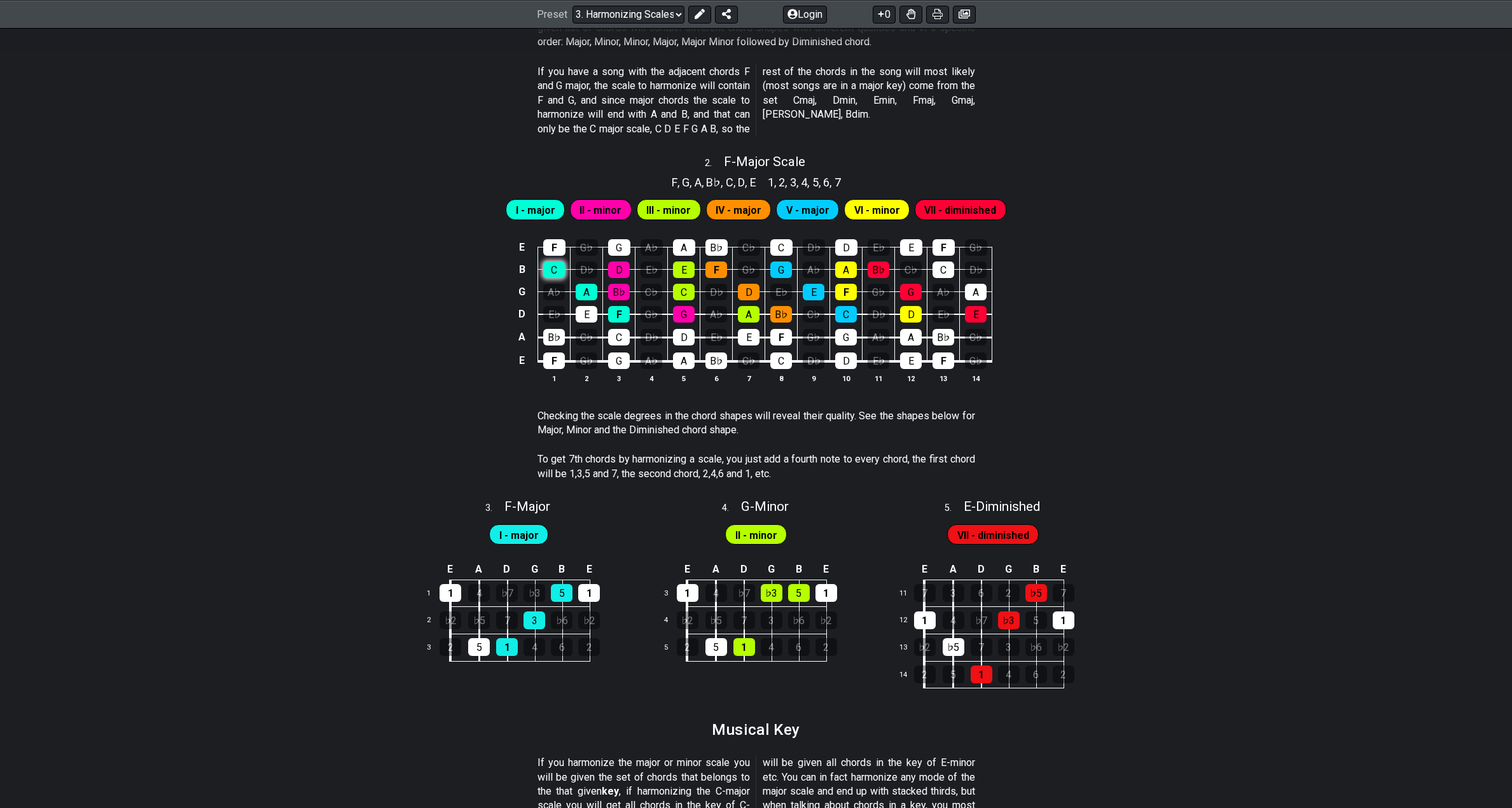
click at [549, 269] on div "C" at bounding box center [554, 269] width 22 height 16
click at [574, 289] on td "A" at bounding box center [587, 280] width 33 height 22
click at [581, 291] on div "A" at bounding box center [586, 291] width 22 height 16
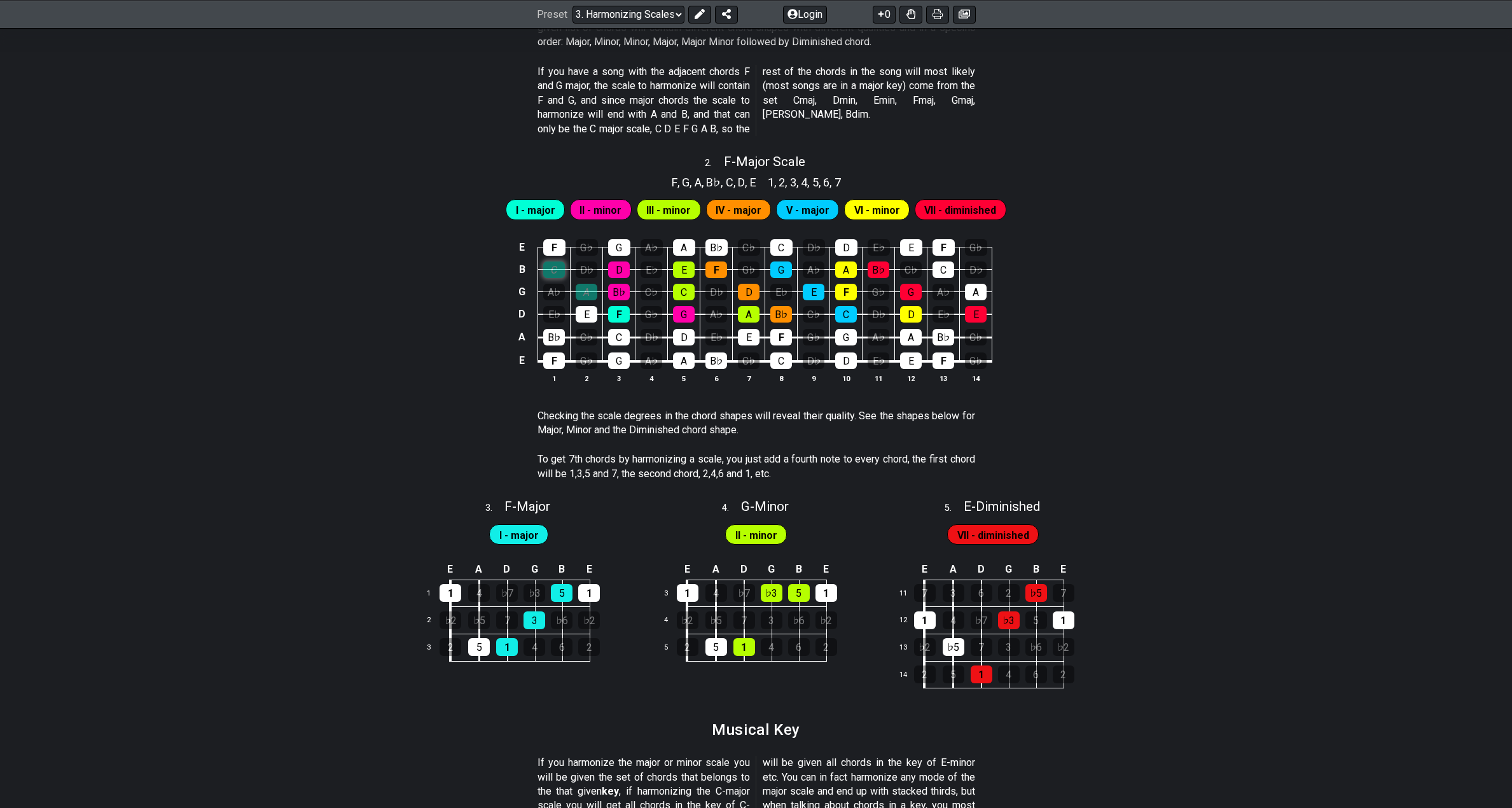
click at [553, 261] on div "C" at bounding box center [554, 269] width 22 height 16
click at [580, 289] on div "A" at bounding box center [586, 291] width 22 height 16
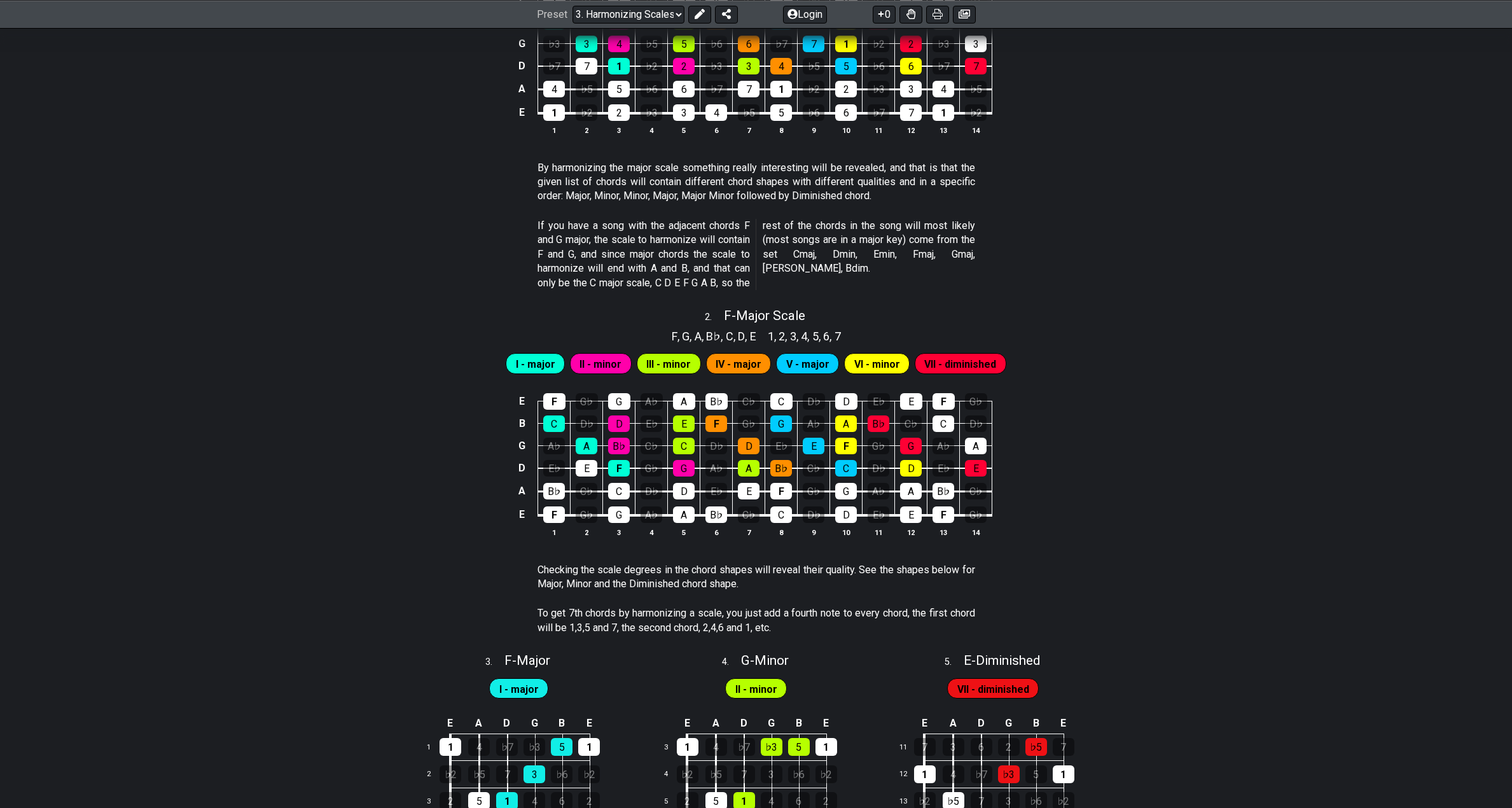
scroll to position [636, 0]
